Goal: Task Accomplishment & Management: Complete application form

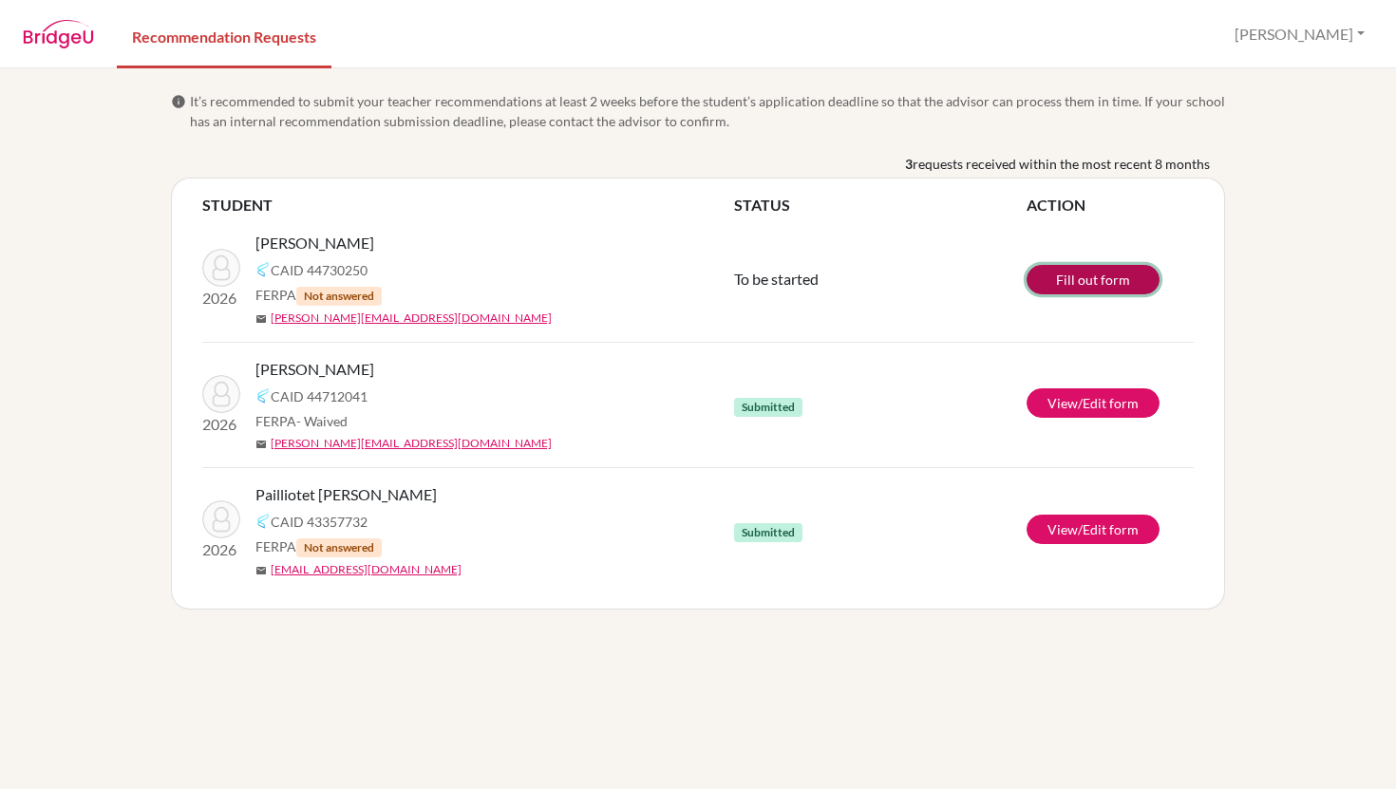
click at [1063, 285] on link "Fill out form" at bounding box center [1093, 279] width 133 height 29
click at [1079, 407] on link "View/Edit form" at bounding box center [1093, 403] width 133 height 29
click at [1068, 287] on link "Edit form" at bounding box center [1093, 279] width 133 height 29
